Goal: Information Seeking & Learning: Understand process/instructions

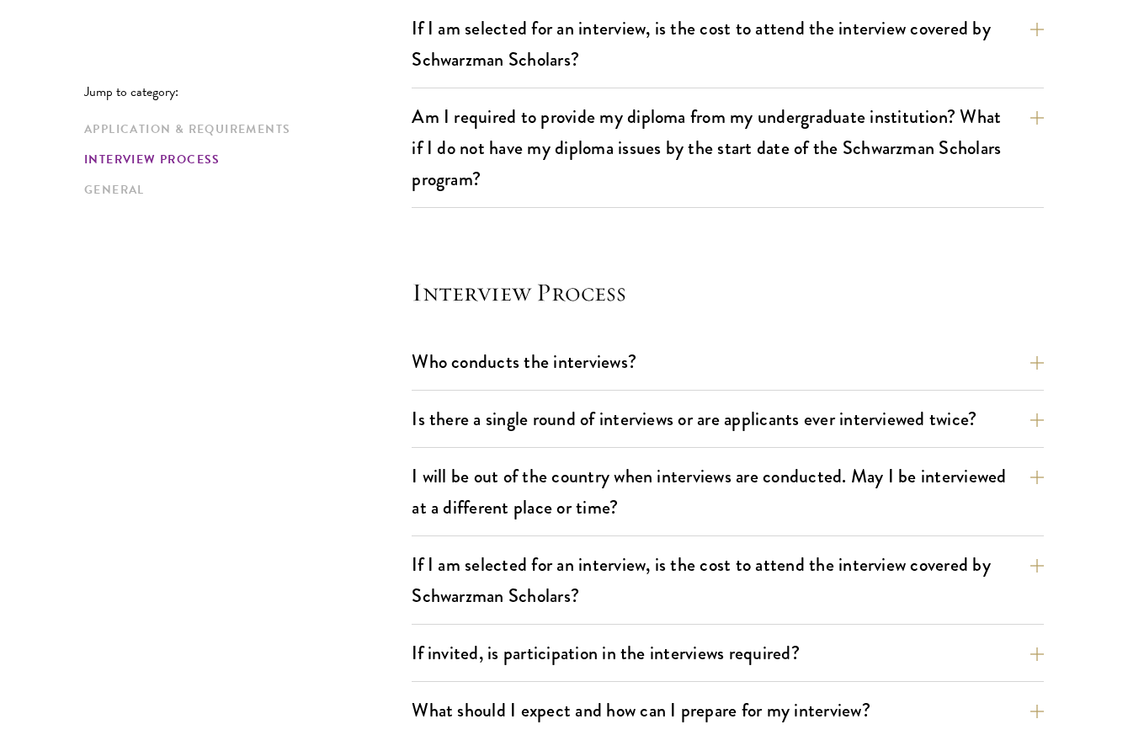
scroll to position [1754, 0]
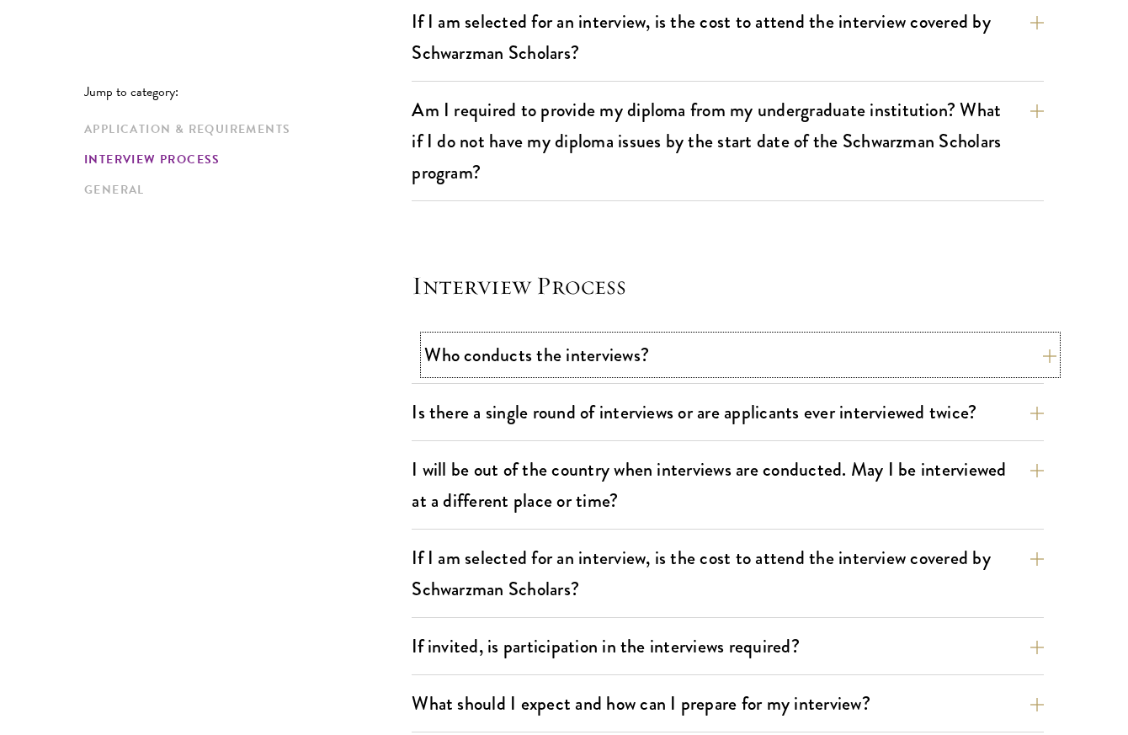
click at [524, 360] on button "Who conducts the interviews?" at bounding box center [740, 355] width 632 height 38
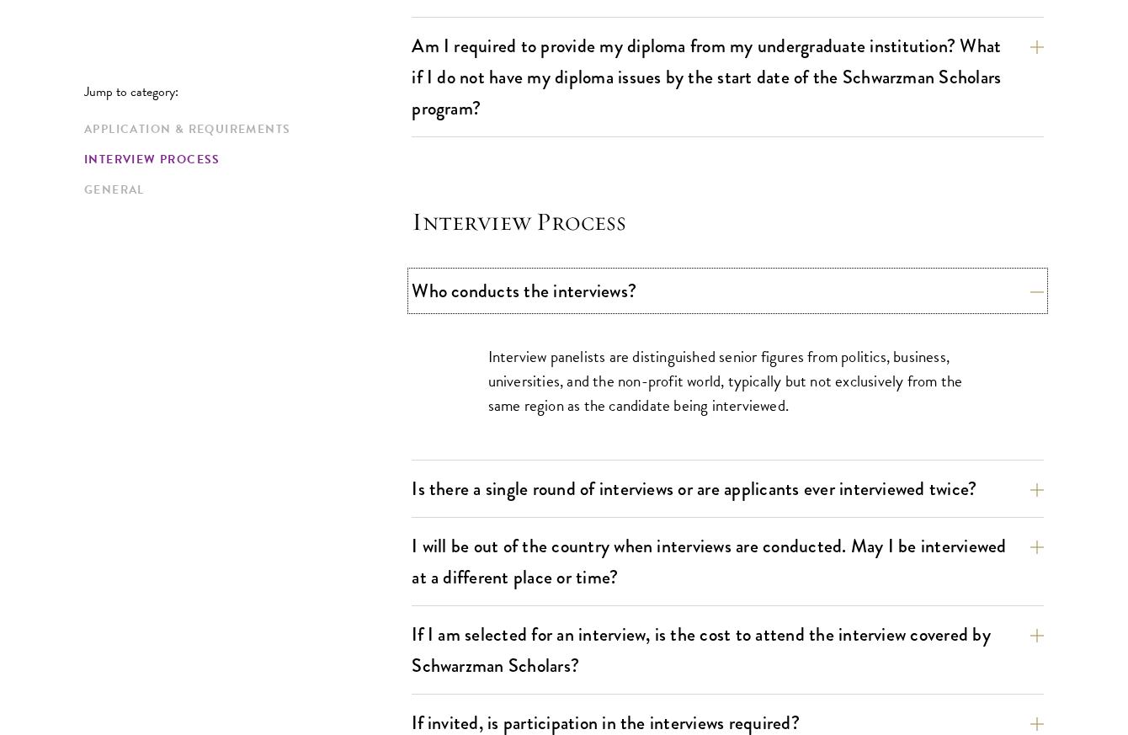
scroll to position [1887, 0]
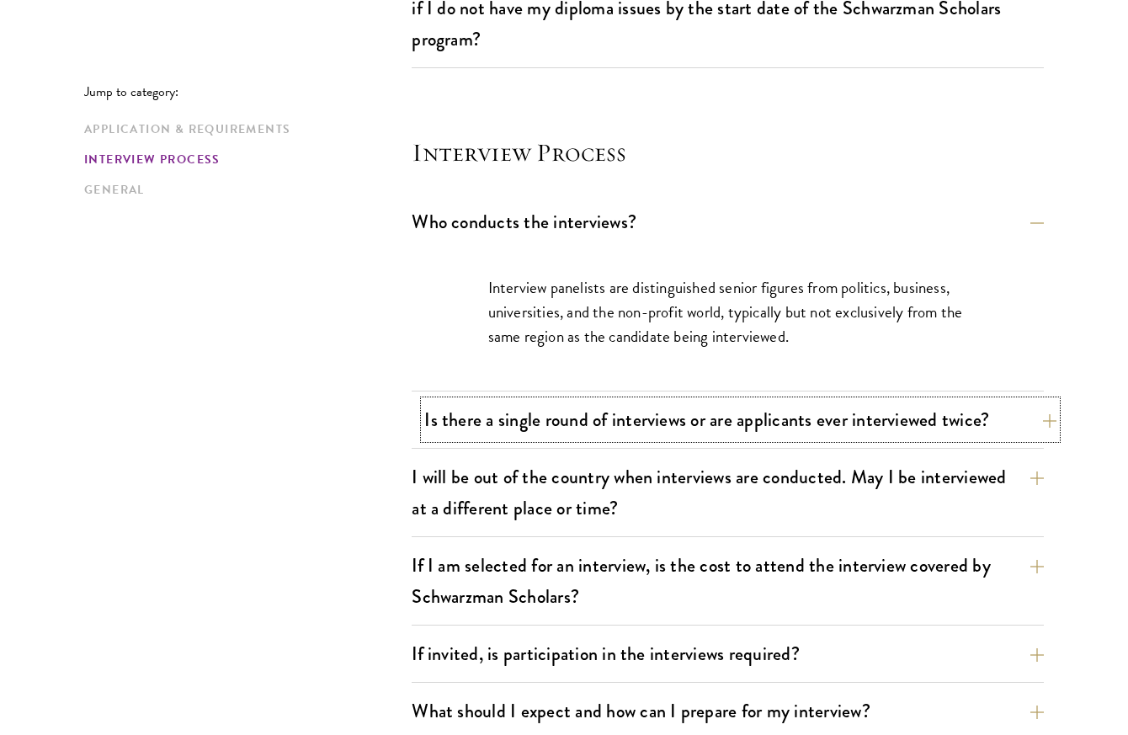
click at [654, 404] on button "Is there a single round of interviews or are applicants ever interviewed twice?" at bounding box center [740, 420] width 632 height 38
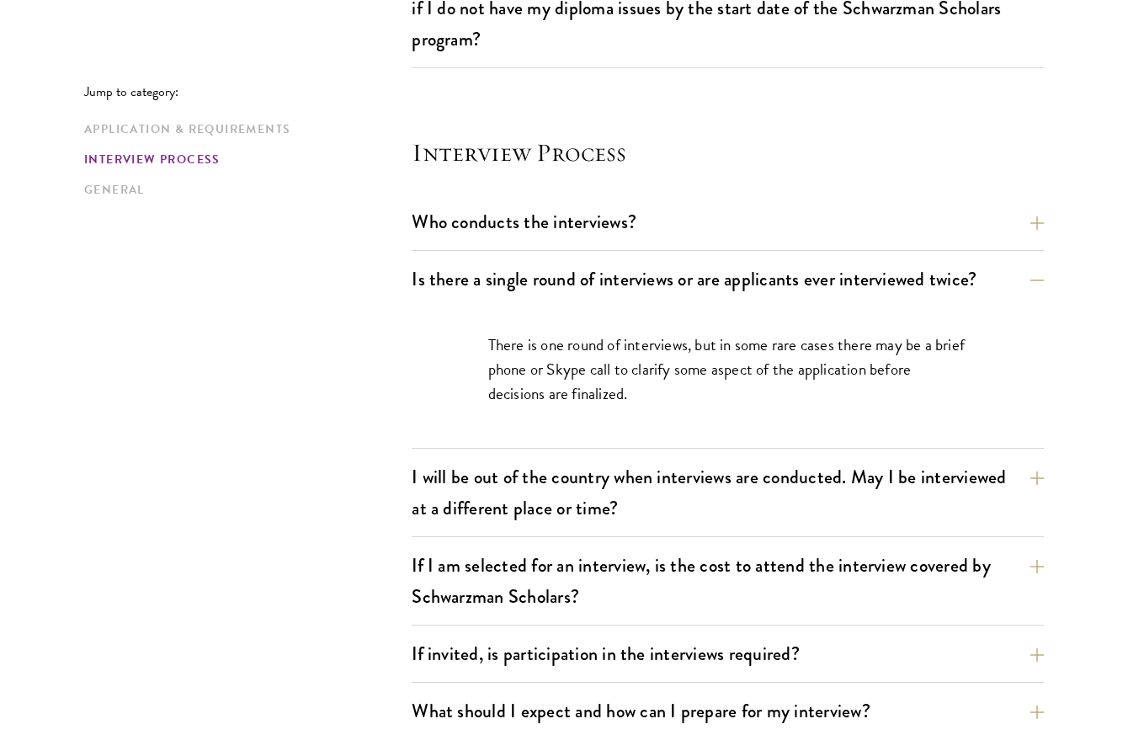
click at [594, 242] on div "Who conducts the interviews? Interview panelists are distinguished senior figur…" at bounding box center [728, 227] width 632 height 48
click at [594, 226] on button "Who conducts the interviews?" at bounding box center [740, 222] width 632 height 38
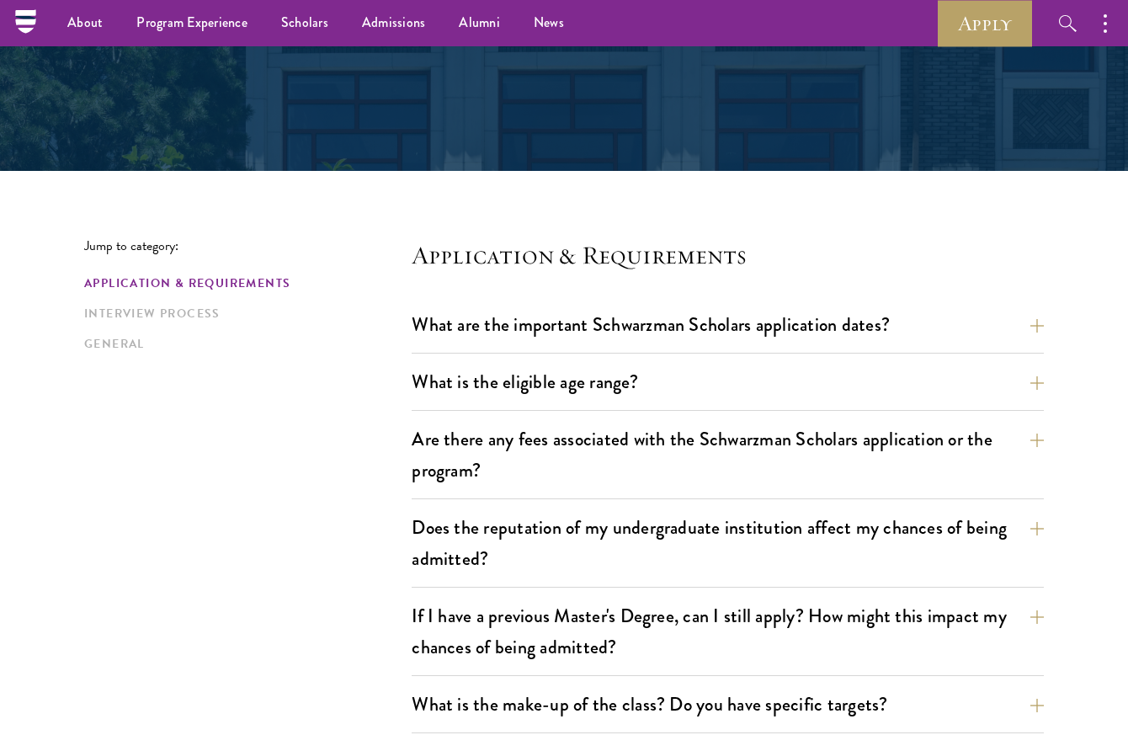
scroll to position [0, 0]
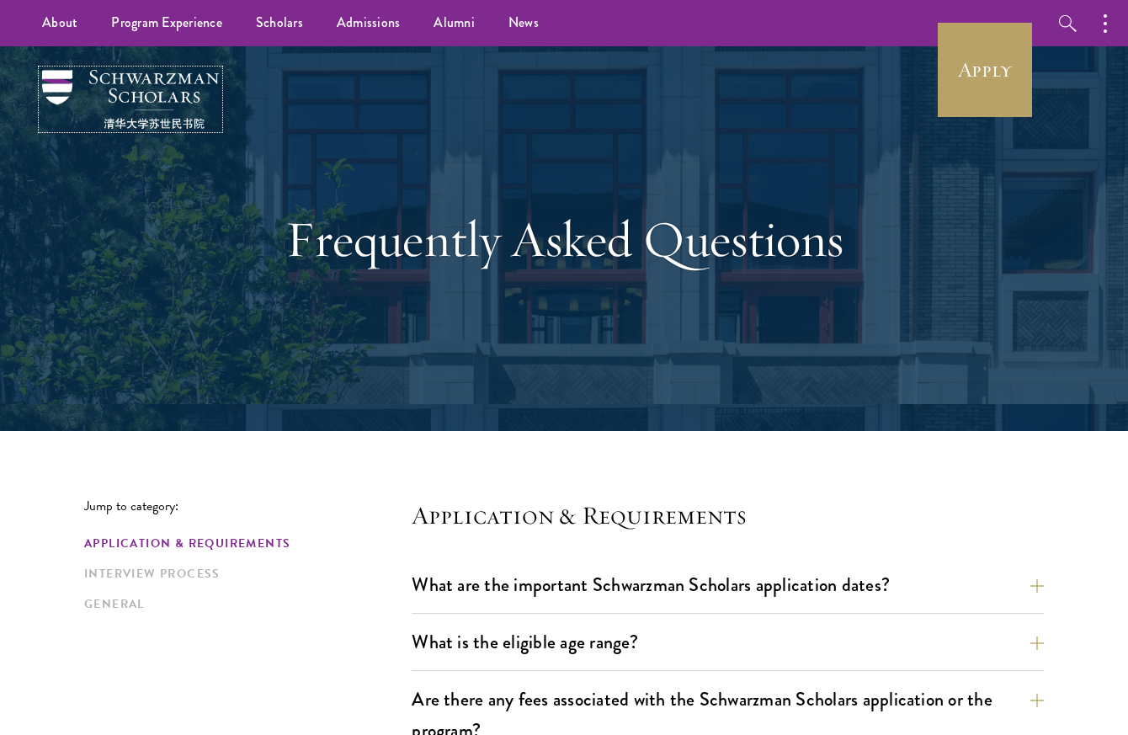
click at [168, 92] on img at bounding box center [130, 99] width 177 height 59
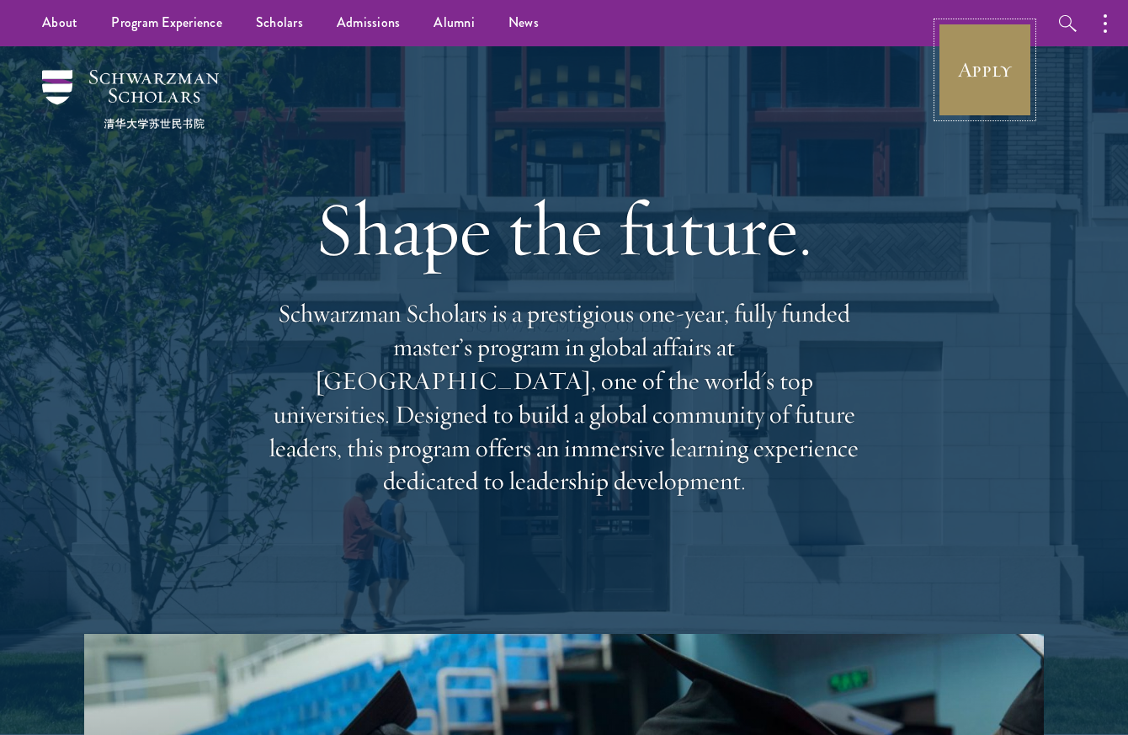
click at [988, 62] on link "Apply" at bounding box center [985, 70] width 94 height 94
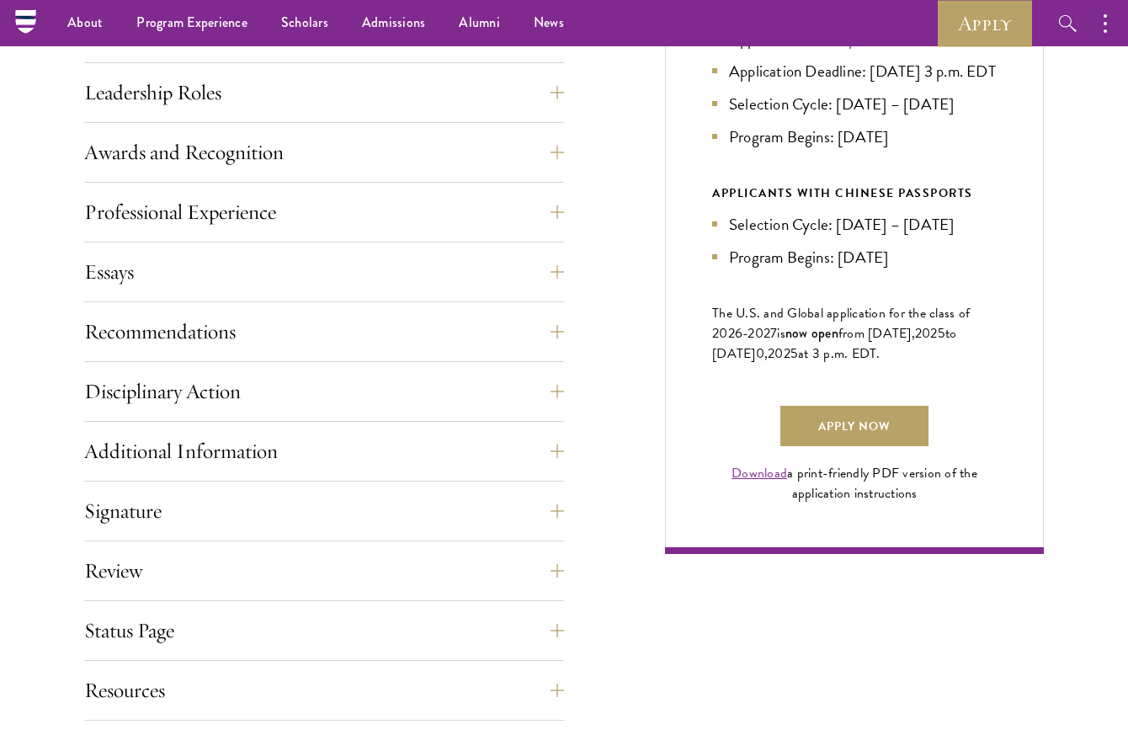
scroll to position [957, 0]
click at [445, 270] on button "Essays" at bounding box center [337, 273] width 480 height 40
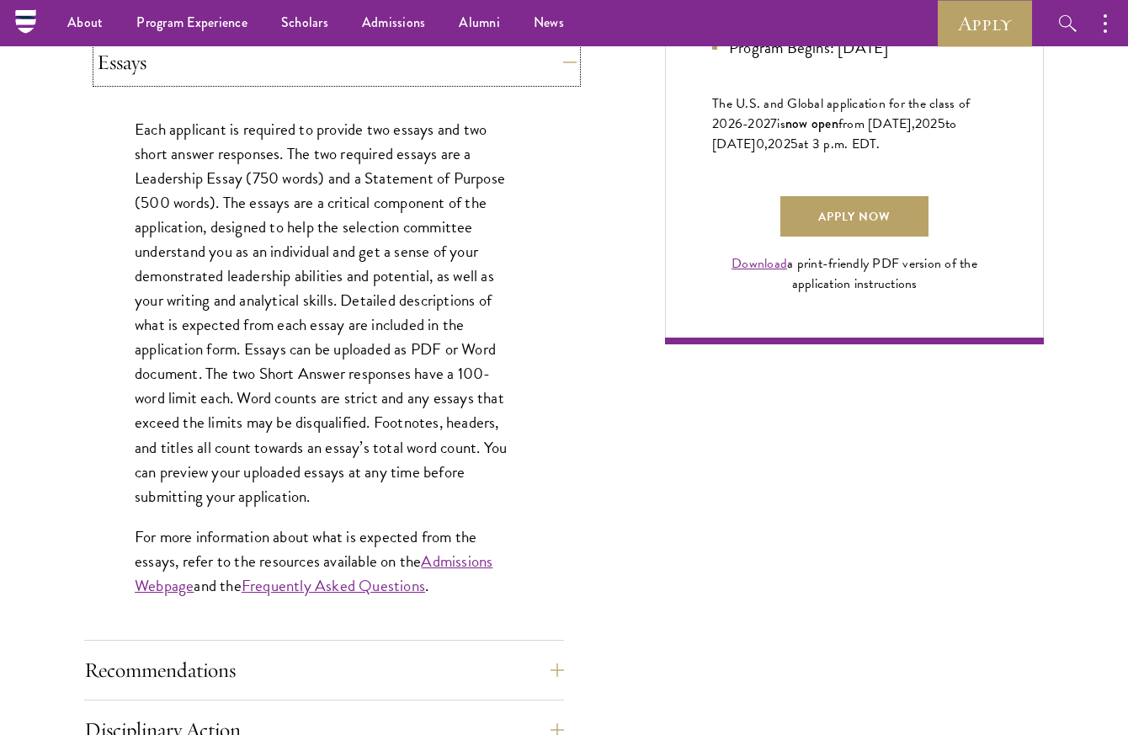
scroll to position [1163, 0]
